Goal: Transaction & Acquisition: Purchase product/service

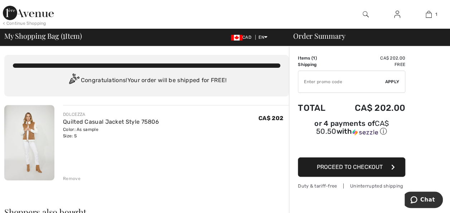
click at [31, 140] on img at bounding box center [29, 142] width 50 height 75
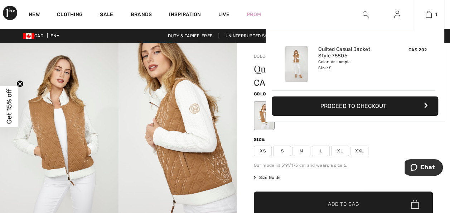
drag, startPoint x: 376, startPoint y: 105, endPoint x: 373, endPoint y: 106, distance: 3.7
click at [375, 106] on button "Proceed to Checkout" at bounding box center [355, 105] width 167 height 19
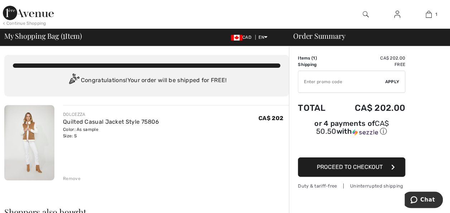
click at [354, 163] on span "Proceed to Checkout" at bounding box center [350, 166] width 66 height 7
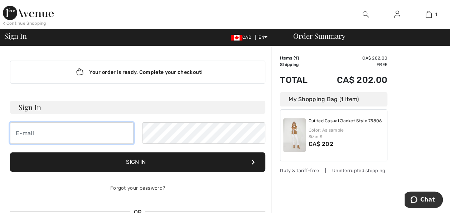
click at [44, 133] on input "email" at bounding box center [72, 132] width 124 height 21
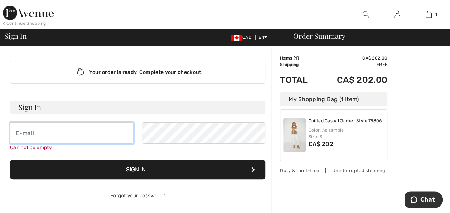
type input "pratthouse@rogers.com"
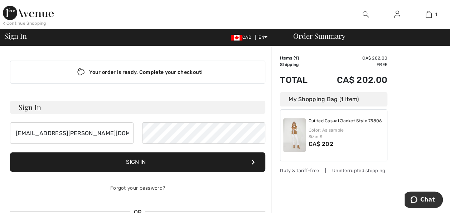
click at [138, 165] on button "Sign In" at bounding box center [137, 161] width 255 height 19
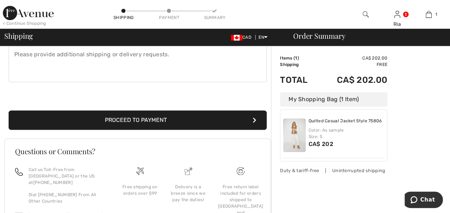
scroll to position [215, 0]
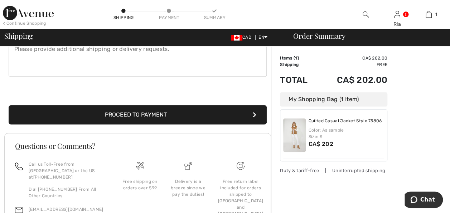
click at [137, 110] on button "Proceed to Payment" at bounding box center [138, 114] width 258 height 19
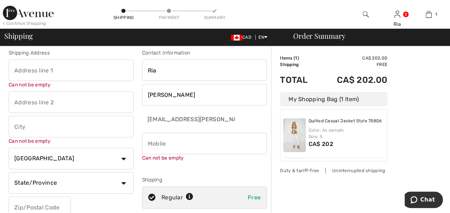
scroll to position [0, 0]
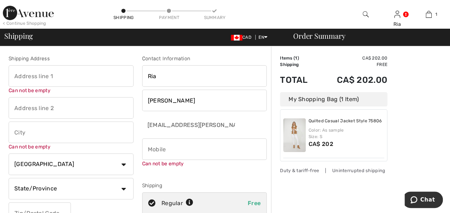
click at [75, 75] on input "text" at bounding box center [71, 75] width 125 height 21
type input "[STREET_ADDRESS][PERSON_NAME]"
type input "Caledonia"
select select "ON"
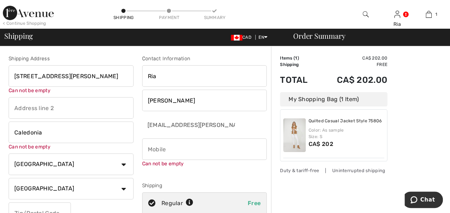
type input "N3W 1C7"
type input "+1 02896843052"
type input "N3W1C7"
type input "102896843052"
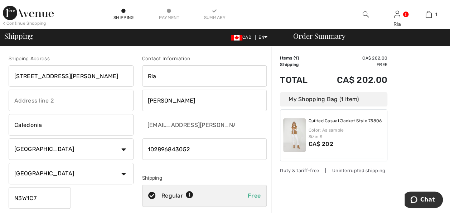
drag, startPoint x: 200, startPoint y: 151, endPoint x: 150, endPoint y: 155, distance: 50.4
click at [134, 155] on div "Shipping Address 256 Sutherland St. E Caledonia Caledonia Country Canada United…" at bounding box center [137, 193] width 267 height 310
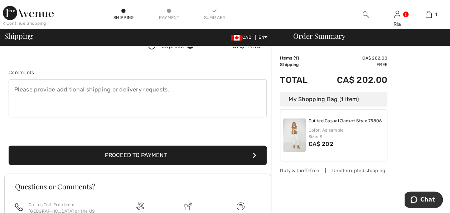
scroll to position [174, 0]
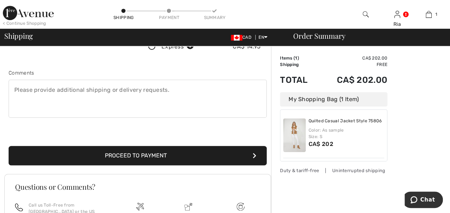
type input "2896843052"
click at [152, 154] on button "Proceed to Payment" at bounding box center [138, 155] width 258 height 19
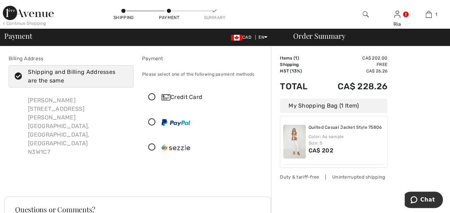
click at [150, 97] on icon at bounding box center [152, 98] width 19 height 8
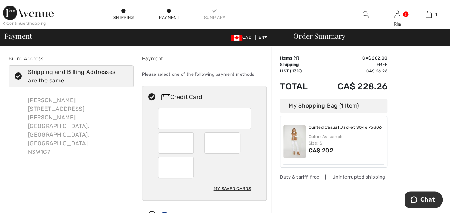
click at [232, 186] on div "My Saved Cards" at bounding box center [232, 188] width 37 height 12
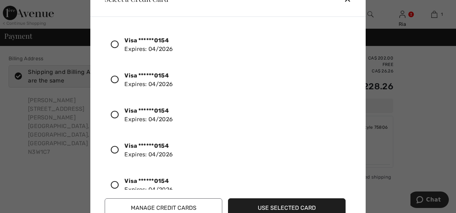
scroll to position [216, 0]
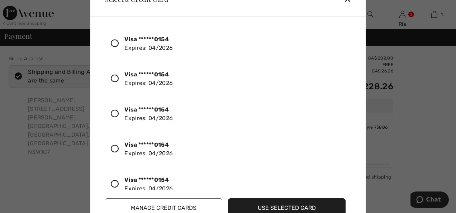
click at [157, 206] on button "Manage Credit Cards" at bounding box center [164, 207] width 118 height 19
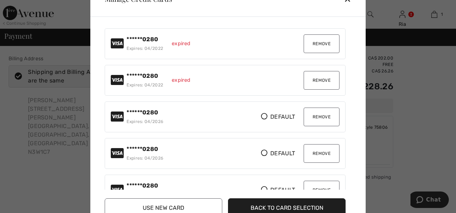
click at [324, 41] on button "Remove" at bounding box center [321, 43] width 36 height 19
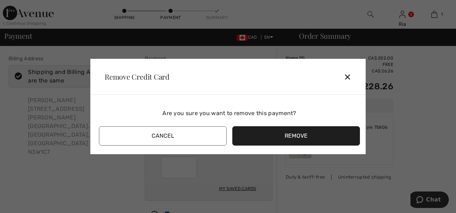
click at [296, 135] on button "Remove" at bounding box center [296, 135] width 128 height 19
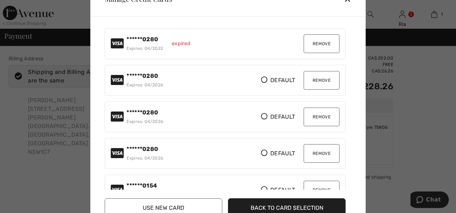
click at [320, 47] on button "Remove" at bounding box center [321, 43] width 36 height 19
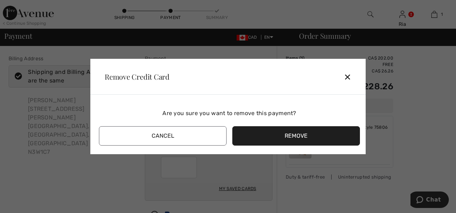
click at [294, 135] on button "Remove" at bounding box center [296, 135] width 128 height 19
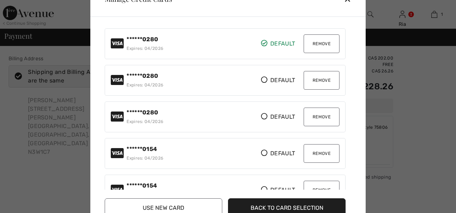
scroll to position [0, 0]
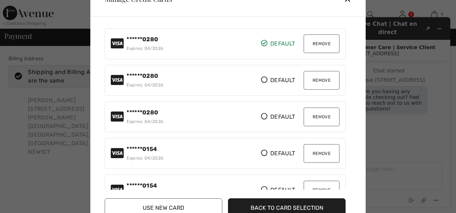
click at [320, 42] on button "Remove" at bounding box center [321, 43] width 36 height 19
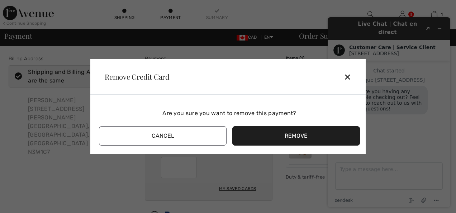
click at [280, 134] on button "Remove" at bounding box center [296, 135] width 128 height 19
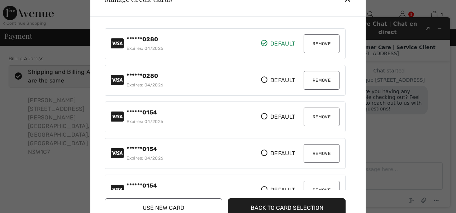
click at [315, 41] on button "Remove" at bounding box center [321, 43] width 36 height 19
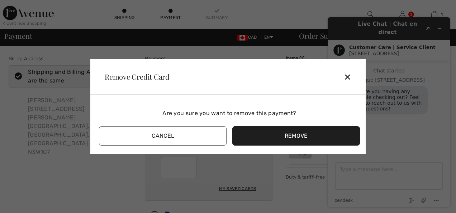
click at [274, 137] on button "Remove" at bounding box center [296, 135] width 128 height 19
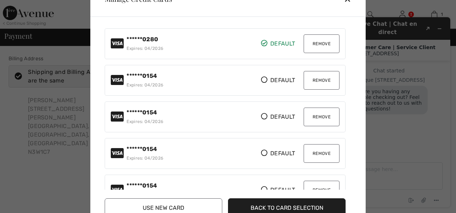
click at [311, 40] on button "Remove" at bounding box center [321, 43] width 36 height 19
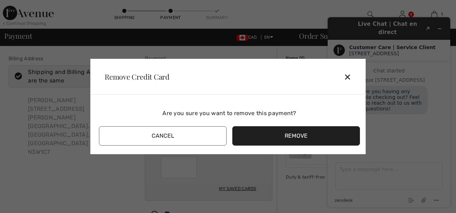
click at [296, 131] on button "Remove" at bounding box center [296, 135] width 128 height 19
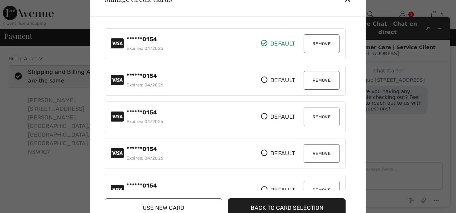
click at [312, 43] on button "Remove" at bounding box center [321, 43] width 36 height 19
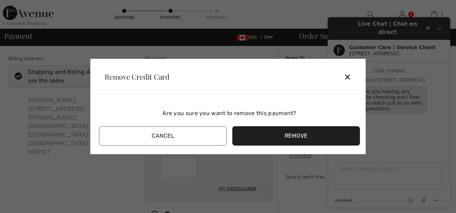
click at [287, 135] on button "Remove" at bounding box center [296, 135] width 128 height 19
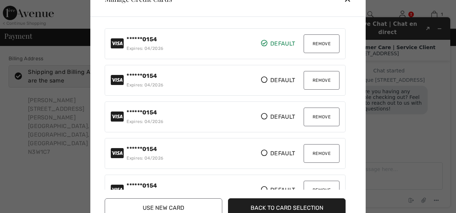
click at [318, 45] on button "Remove" at bounding box center [321, 43] width 36 height 19
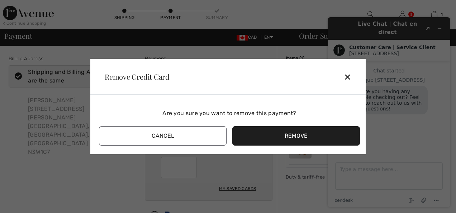
click at [287, 133] on button "Remove" at bounding box center [296, 135] width 128 height 19
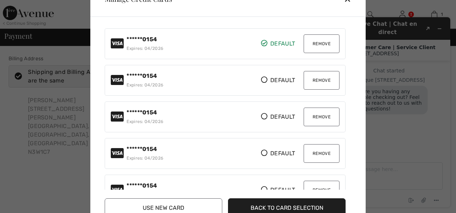
click at [318, 44] on button "Remove" at bounding box center [321, 43] width 36 height 19
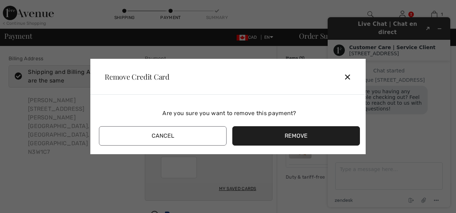
click at [304, 133] on button "Remove" at bounding box center [296, 135] width 128 height 19
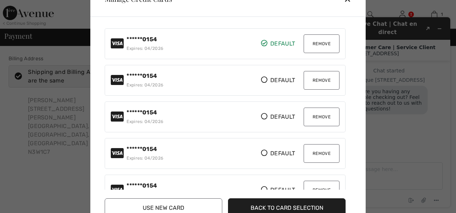
click at [314, 44] on button "Remove" at bounding box center [321, 43] width 36 height 19
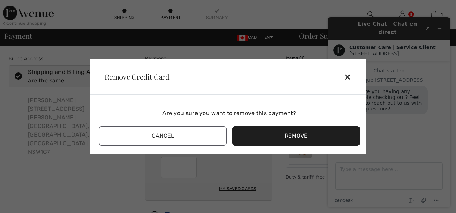
click at [297, 135] on button "Remove" at bounding box center [296, 135] width 128 height 19
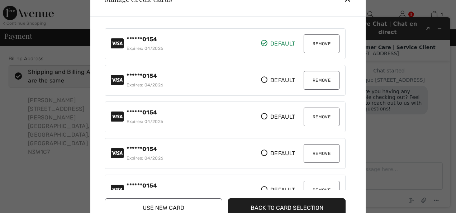
click at [312, 41] on button "Remove" at bounding box center [321, 43] width 36 height 19
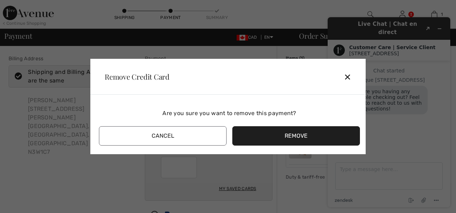
click at [290, 137] on button "Remove" at bounding box center [296, 135] width 128 height 19
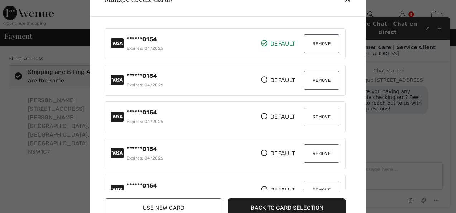
drag, startPoint x: 262, startPoint y: 42, endPoint x: 259, endPoint y: 44, distance: 3.8
click at [261, 42] on icon at bounding box center [264, 43] width 6 height 6
click at [320, 40] on button "Remove" at bounding box center [321, 43] width 36 height 19
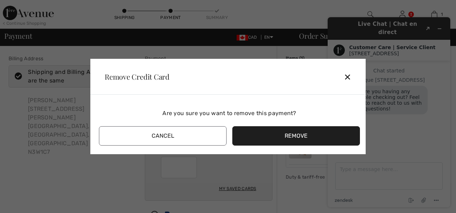
click at [297, 131] on button "Remove" at bounding box center [296, 135] width 128 height 19
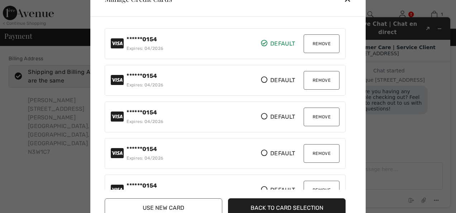
click at [316, 42] on button "Remove" at bounding box center [321, 43] width 36 height 19
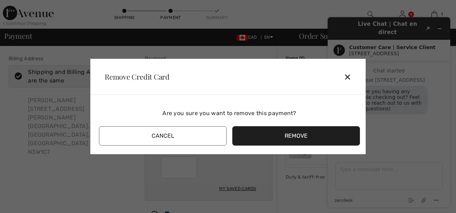
click at [289, 132] on button "Remove" at bounding box center [296, 135] width 128 height 19
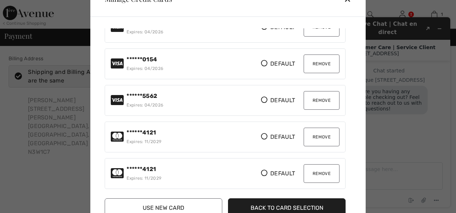
scroll to position [346, 0]
click at [315, 128] on button "Remove" at bounding box center [321, 136] width 36 height 19
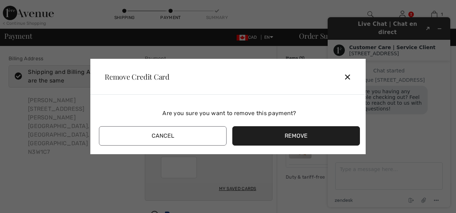
click at [285, 133] on button "Remove" at bounding box center [296, 135] width 128 height 19
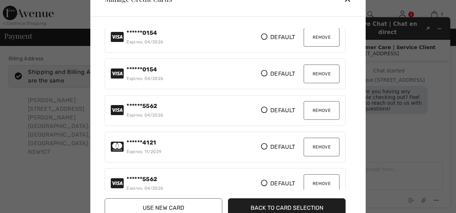
scroll to position [344, 0]
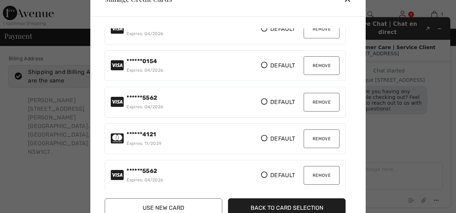
click at [319, 131] on button "Remove" at bounding box center [321, 138] width 36 height 19
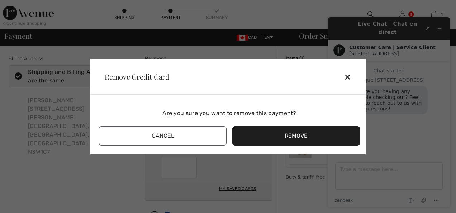
click at [305, 135] on button "Remove" at bounding box center [296, 135] width 128 height 19
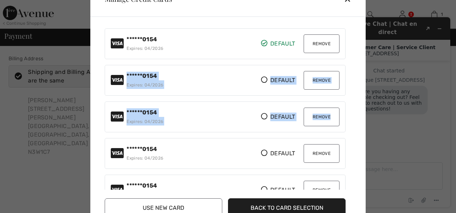
drag, startPoint x: 350, startPoint y: 50, endPoint x: 346, endPoint y: 105, distance: 55.3
click at [346, 107] on div "******0154 Expires: 04/2026 Default Default Remove Default Default ******0154 E…" at bounding box center [229, 108] width 249 height 161
click at [314, 116] on button "Remove" at bounding box center [321, 116] width 36 height 19
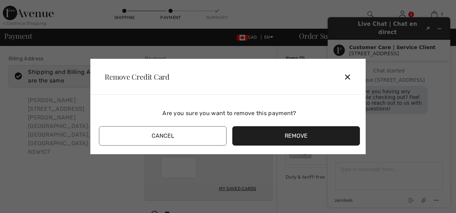
click at [293, 135] on button "Remove" at bounding box center [296, 135] width 128 height 19
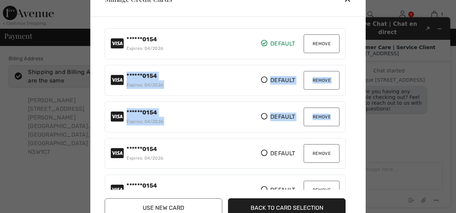
drag, startPoint x: 354, startPoint y: 46, endPoint x: 349, endPoint y: 93, distance: 47.6
click at [347, 100] on div "******0154 Expires: 04/2026 Default Default Remove Default Default ******0154 E…" at bounding box center [229, 123] width 261 height 201
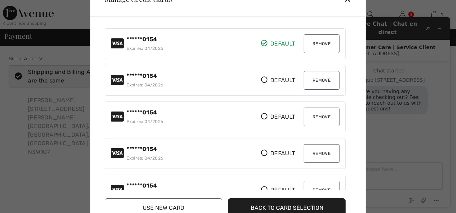
click at [341, 139] on div "******0154 Expires: 04/2026 Default Default Remove Default Default" at bounding box center [225, 153] width 241 height 31
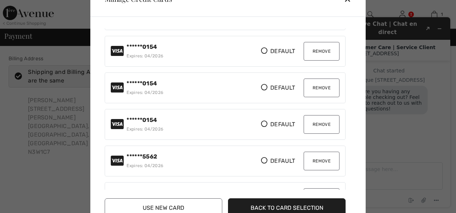
scroll to position [272, 0]
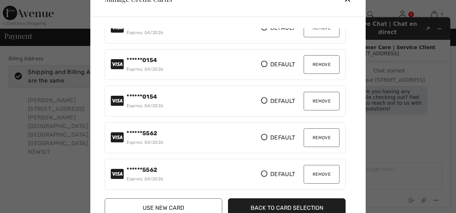
click at [313, 131] on button "Remove" at bounding box center [321, 137] width 36 height 19
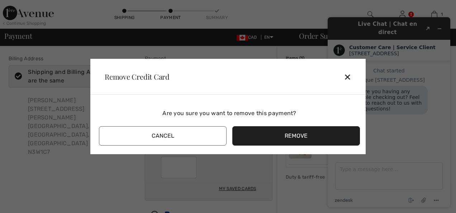
click at [299, 133] on button "Remove" at bounding box center [296, 135] width 128 height 19
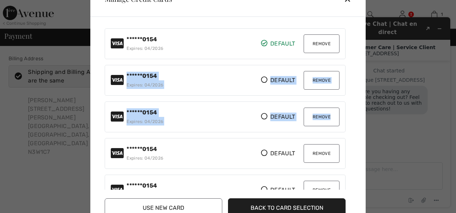
drag, startPoint x: 350, startPoint y: 45, endPoint x: 344, endPoint y: 91, distance: 46.0
click at [341, 108] on div "******0154 Expires: 04/2026 Default Default Remove Default Default ******0154 E…" at bounding box center [229, 108] width 249 height 161
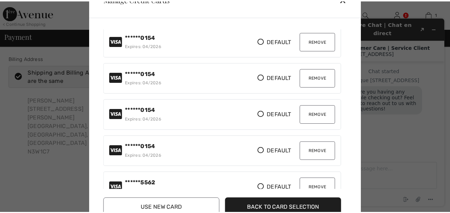
scroll to position [235, 0]
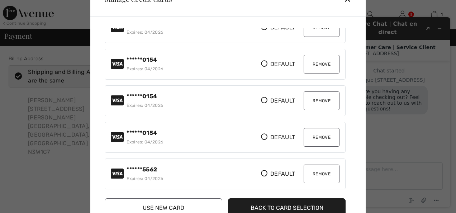
click at [313, 168] on button "Remove" at bounding box center [321, 173] width 36 height 19
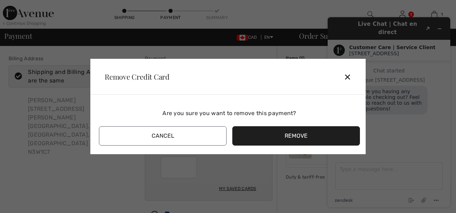
click at [294, 134] on button "Remove" at bounding box center [296, 135] width 128 height 19
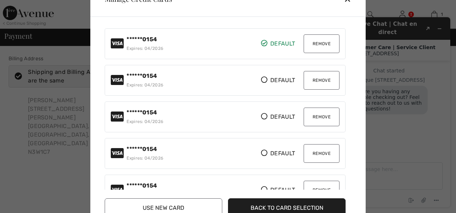
click at [315, 42] on button "Remove" at bounding box center [321, 43] width 36 height 19
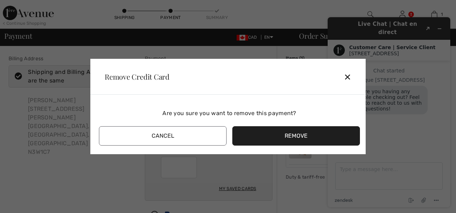
click at [275, 137] on button "Remove" at bounding box center [296, 135] width 128 height 19
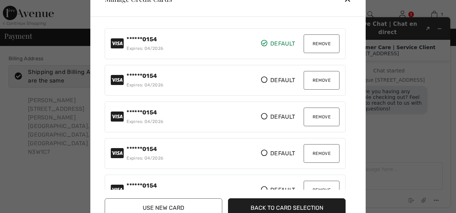
click at [312, 42] on button "Remove" at bounding box center [321, 43] width 36 height 19
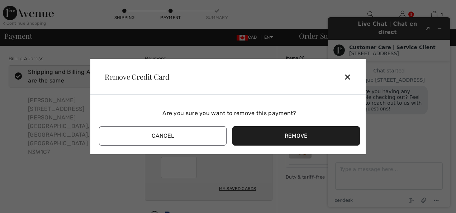
click at [285, 131] on button "Remove" at bounding box center [296, 135] width 128 height 19
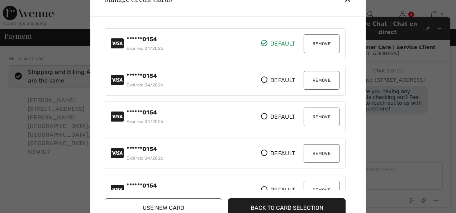
click at [315, 41] on button "Remove" at bounding box center [321, 43] width 36 height 19
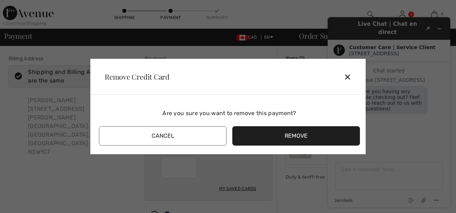
click at [292, 132] on button "Remove" at bounding box center [296, 135] width 128 height 19
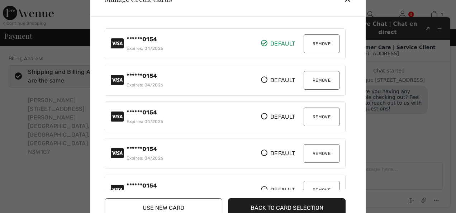
click at [311, 44] on button "Remove" at bounding box center [321, 43] width 36 height 19
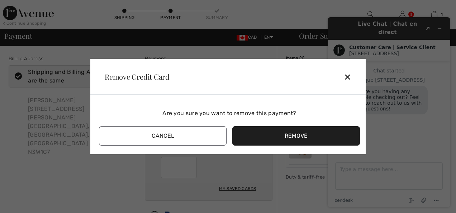
click at [294, 131] on button "Remove" at bounding box center [296, 135] width 128 height 19
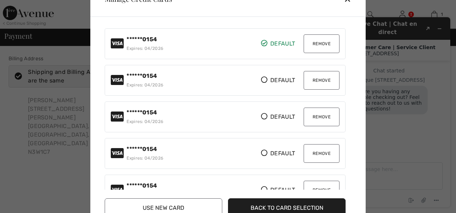
click at [320, 43] on button "Remove" at bounding box center [321, 43] width 36 height 19
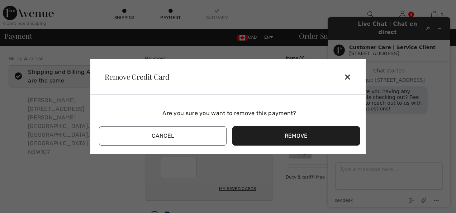
click at [307, 133] on button "Remove" at bounding box center [296, 135] width 128 height 19
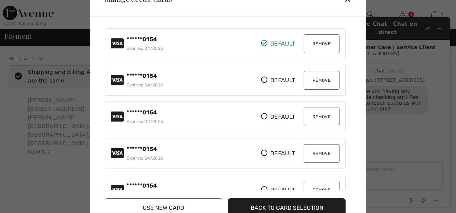
click at [319, 43] on button "Remove" at bounding box center [321, 43] width 36 height 19
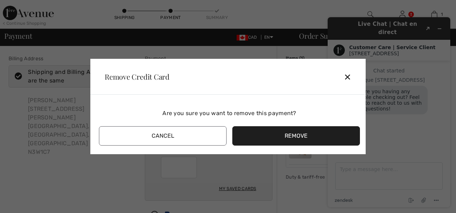
click at [302, 133] on button "Remove" at bounding box center [296, 135] width 128 height 19
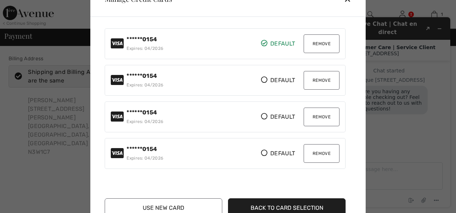
click at [319, 42] on button "Remove" at bounding box center [321, 43] width 36 height 19
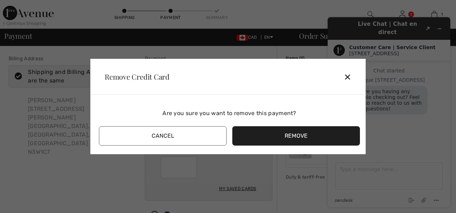
click at [313, 134] on button "Remove" at bounding box center [296, 135] width 128 height 19
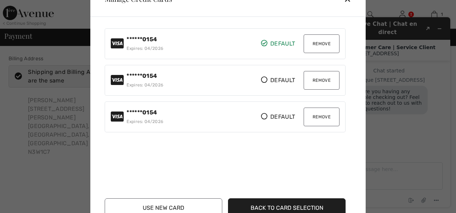
click at [321, 45] on button "Remove" at bounding box center [321, 43] width 36 height 19
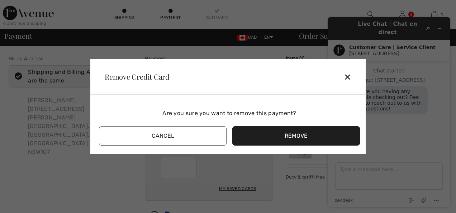
click at [304, 138] on button "Remove" at bounding box center [296, 135] width 128 height 19
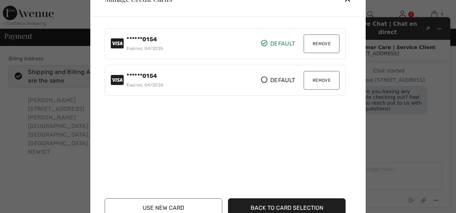
click at [321, 42] on button "Remove" at bounding box center [321, 43] width 36 height 19
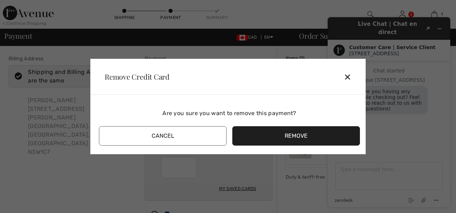
click at [297, 137] on button "Remove" at bounding box center [296, 135] width 128 height 19
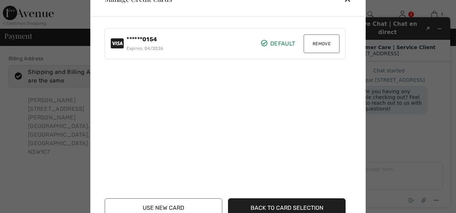
click at [317, 41] on button "Remove" at bounding box center [321, 43] width 36 height 19
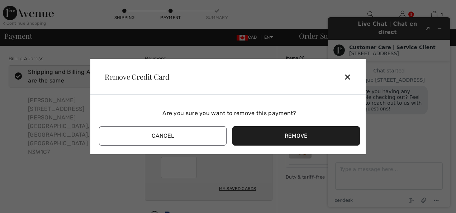
click at [297, 134] on button "Remove" at bounding box center [296, 135] width 128 height 19
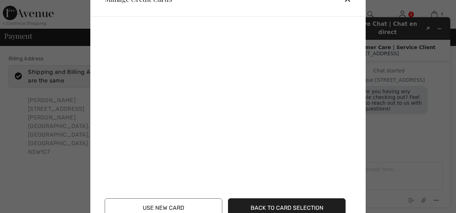
click at [165, 206] on button "Use New Card" at bounding box center [164, 207] width 118 height 19
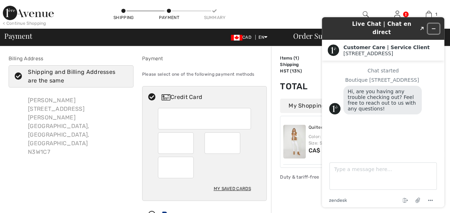
click at [433, 26] on icon "Minimize widget" at bounding box center [433, 28] width 5 height 5
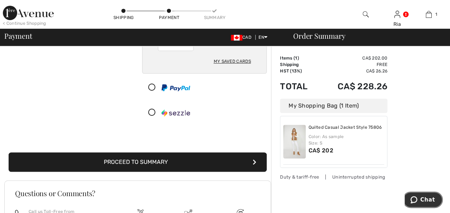
scroll to position [131, 0]
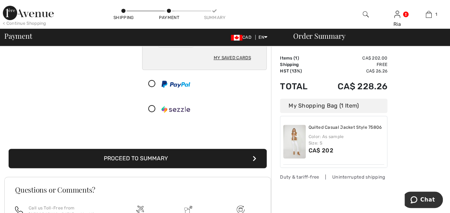
click at [139, 156] on button "Proceed to Summary" at bounding box center [138, 158] width 258 height 19
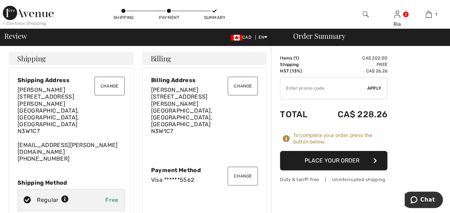
click at [349, 160] on button "Place Your Order" at bounding box center [333, 160] width 107 height 19
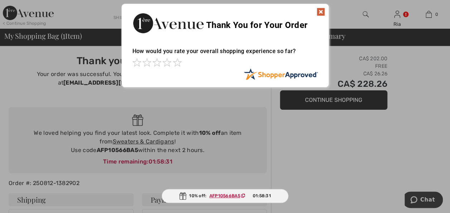
click at [320, 11] on img at bounding box center [321, 12] width 9 height 9
